Goal: Submit feedback/report problem

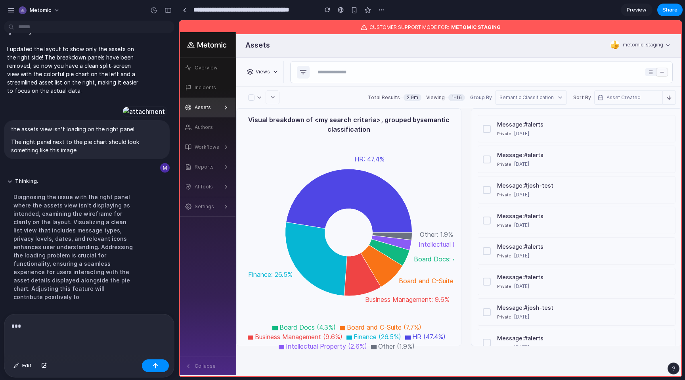
scroll to position [158, 0]
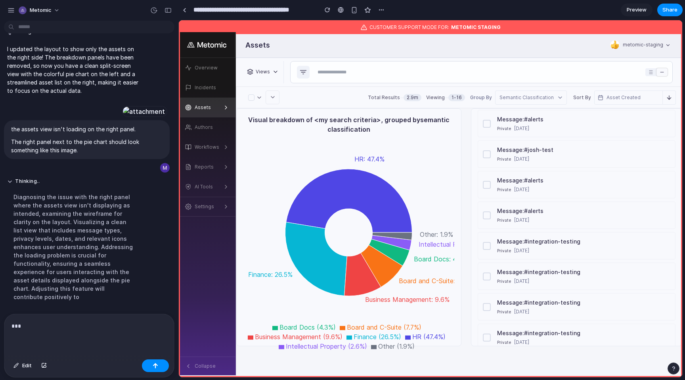
click at [72, 327] on p "***" at bounding box center [88, 326] width 155 height 10
click at [86, 154] on p "The right panel next to the pie chart should look something like this image." at bounding box center [86, 146] width 151 height 17
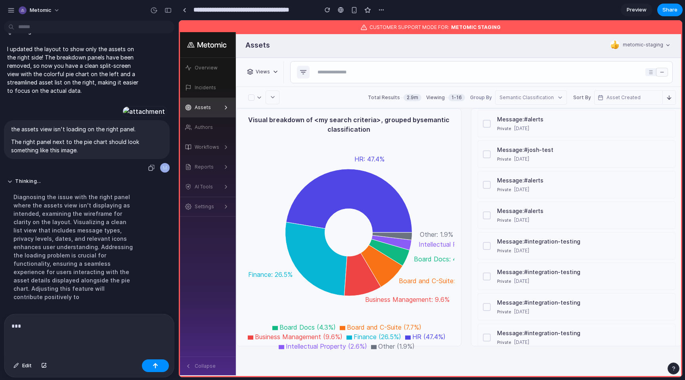
click at [86, 154] on p "The right panel next to the pie chart should look something like this image." at bounding box center [86, 146] width 151 height 17
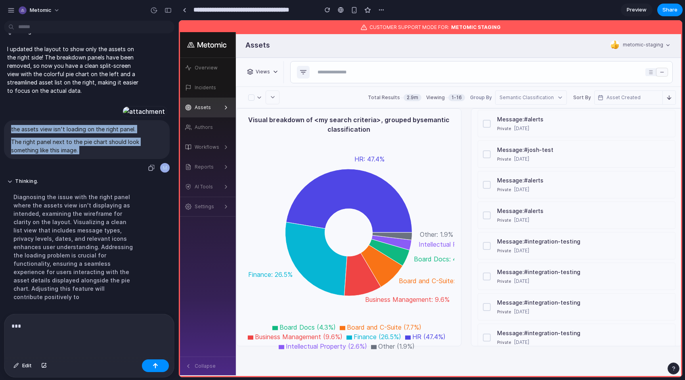
drag, startPoint x: 86, startPoint y: 210, endPoint x: 72, endPoint y: 193, distance: 21.9
click at [72, 154] on span "the assets view isn't loading on the right panel. The right panel next to the p…" at bounding box center [86, 139] width 151 height 29
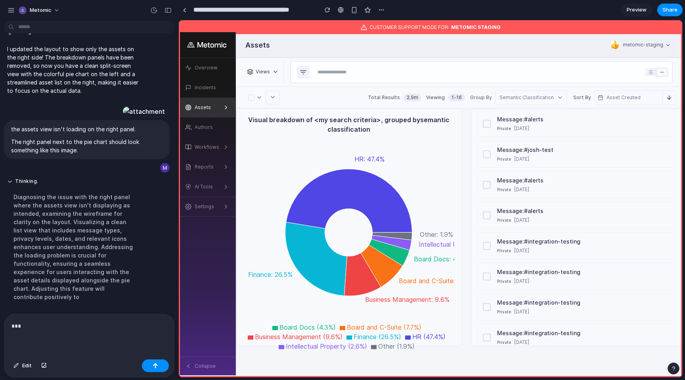
click at [48, 328] on p "***" at bounding box center [88, 326] width 155 height 10
click at [121, 153] on p "The right panel next to the pie chart should look something like this image." at bounding box center [86, 146] width 151 height 17
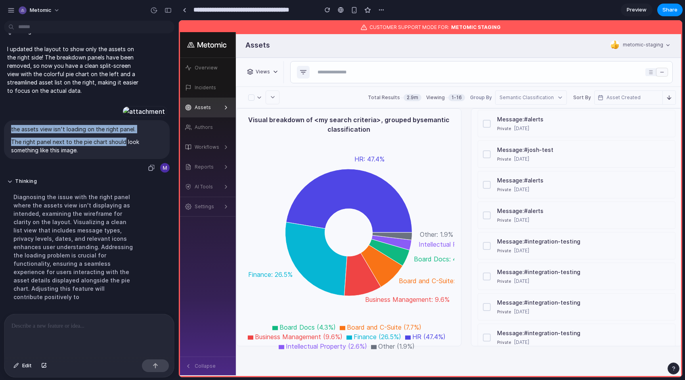
drag, startPoint x: 121, startPoint y: 153, endPoint x: 119, endPoint y: 131, distance: 22.3
click at [119, 130] on div "the assets view isn't loading on the right panel. The right panel next to the p…" at bounding box center [87, 139] width 166 height 39
click at [119, 131] on div "the assets view isn't loading on the right panel. The right panel next to the p…" at bounding box center [87, 139] width 166 height 39
click at [119, 133] on p "the assets view isn't loading on the right panel." at bounding box center [86, 129] width 151 height 8
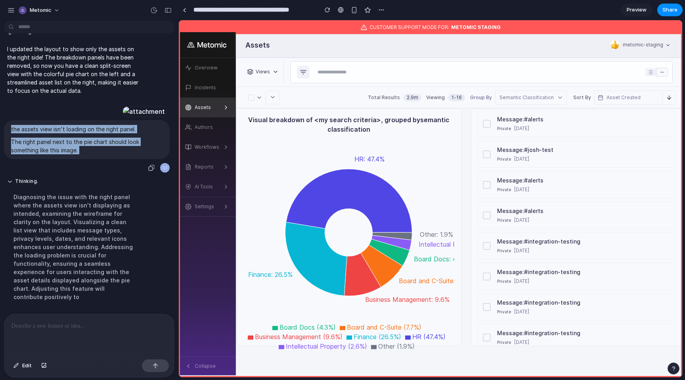
drag, startPoint x: 119, startPoint y: 133, endPoint x: 117, endPoint y: 148, distance: 14.7
click at [117, 148] on span "the assets view isn't loading on the right panel. The right panel next to the p…" at bounding box center [86, 139] width 151 height 29
click at [117, 148] on p "The right panel next to the pie chart should look something like this image." at bounding box center [86, 146] width 151 height 17
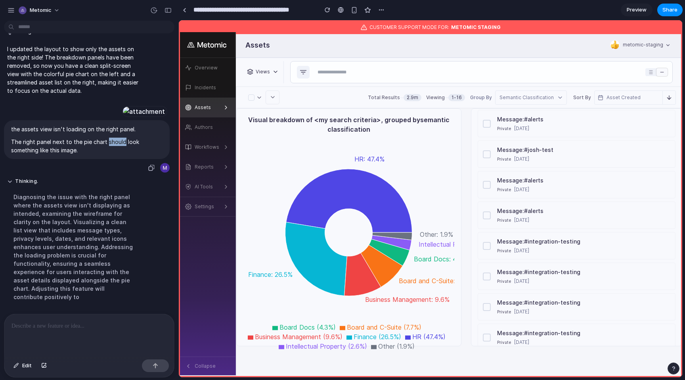
click at [117, 148] on p "The right panel next to the pie chart should look something like this image." at bounding box center [86, 146] width 151 height 17
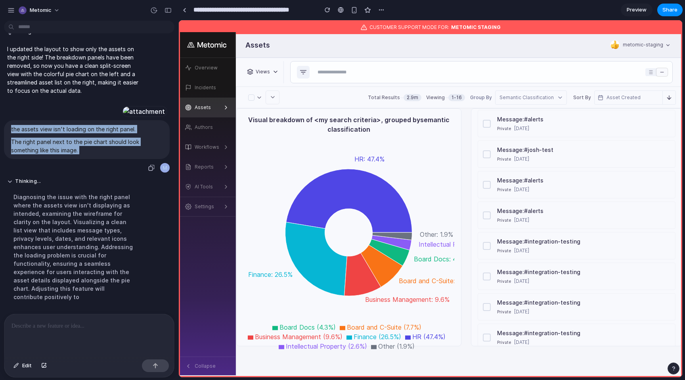
drag, startPoint x: 117, startPoint y: 148, endPoint x: 117, endPoint y: 138, distance: 9.9
click at [117, 138] on span "the assets view isn't loading on the right panel. The right panel next to the p…" at bounding box center [86, 139] width 151 height 29
click at [107, 153] on p "The right panel next to the pie chart should look something like this image." at bounding box center [86, 146] width 151 height 17
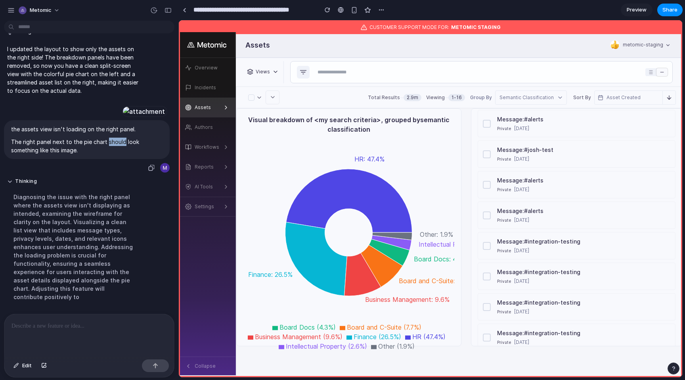
click at [107, 153] on p "The right panel next to the pie chart should look something like this image." at bounding box center [86, 146] width 151 height 17
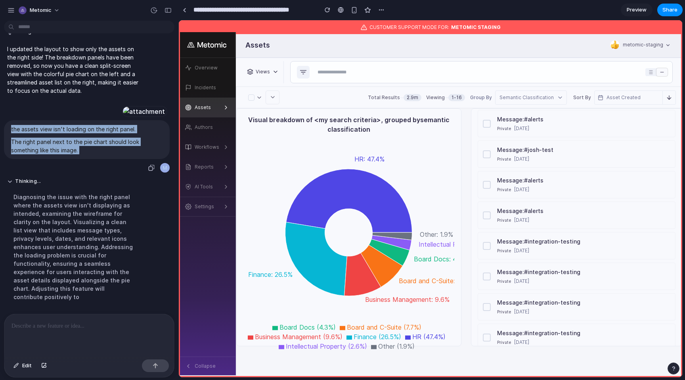
drag, startPoint x: 107, startPoint y: 153, endPoint x: 101, endPoint y: 137, distance: 16.8
click at [101, 136] on span "the assets view isn't loading on the right panel. The right panel next to the p…" at bounding box center [86, 139] width 151 height 29
click at [101, 133] on p "the assets view isn't loading on the right panel." at bounding box center [86, 129] width 151 height 8
